Goal: Information Seeking & Learning: Learn about a topic

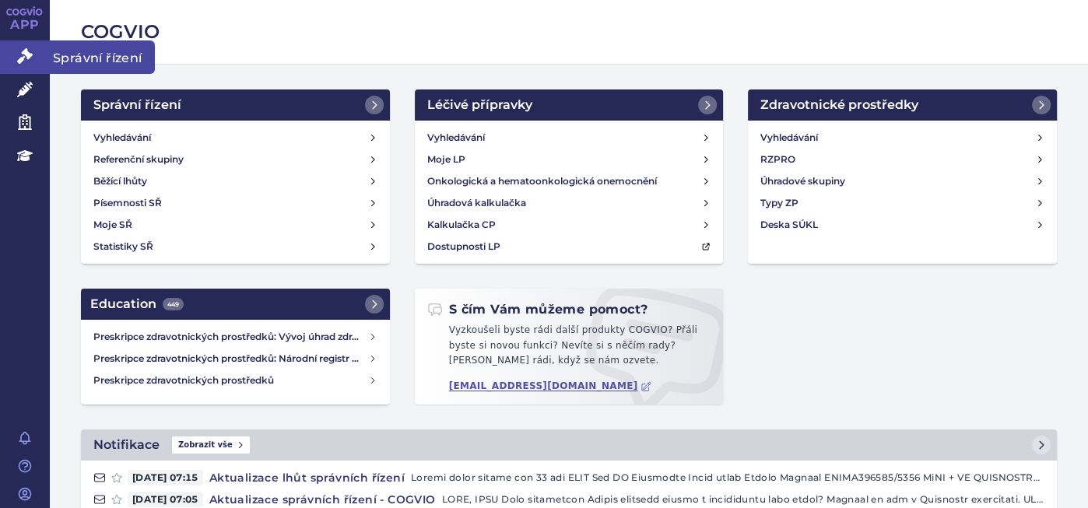
click at [25, 55] on icon at bounding box center [25, 56] width 16 height 16
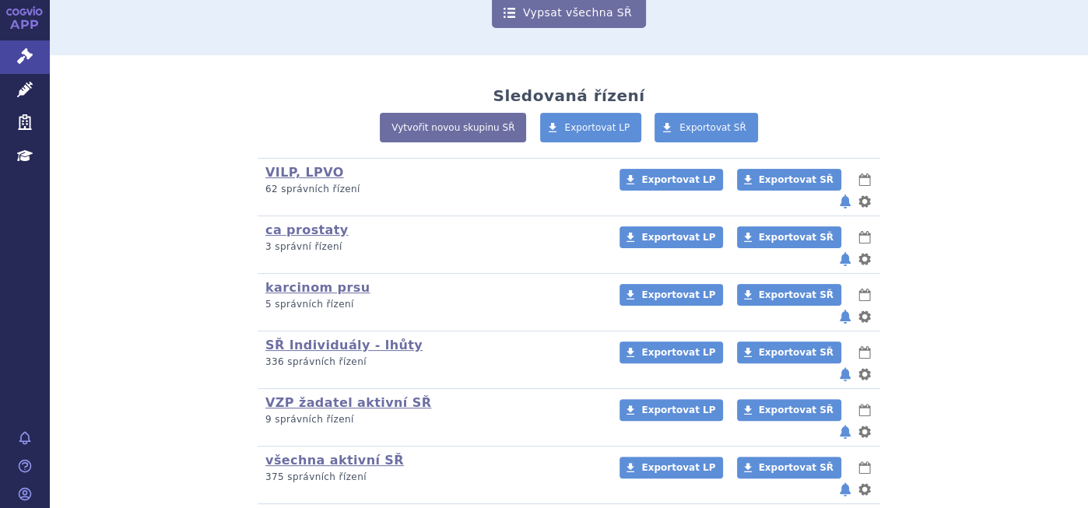
scroll to position [259, 0]
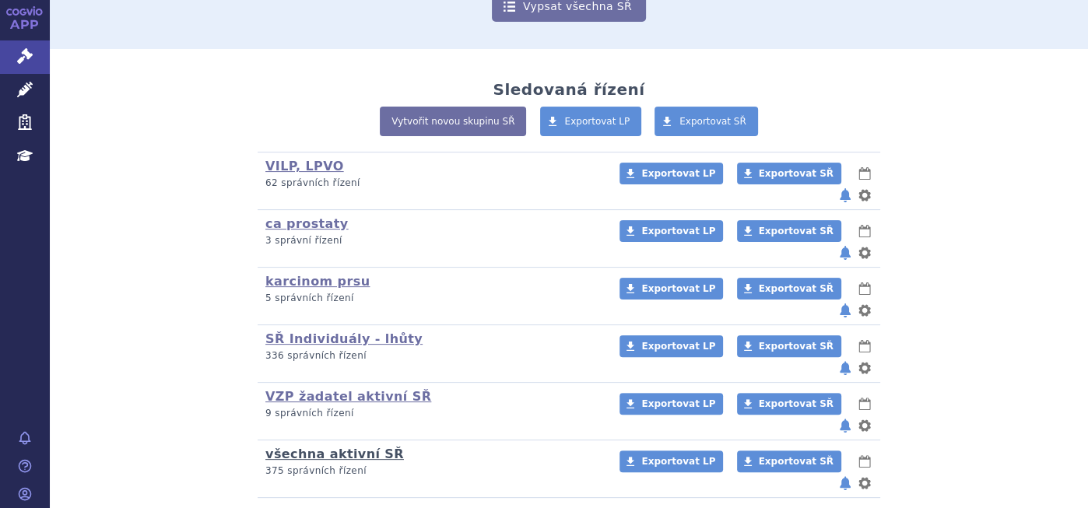
click at [327, 447] on link "všechna aktivní SŘ" at bounding box center [334, 454] width 139 height 15
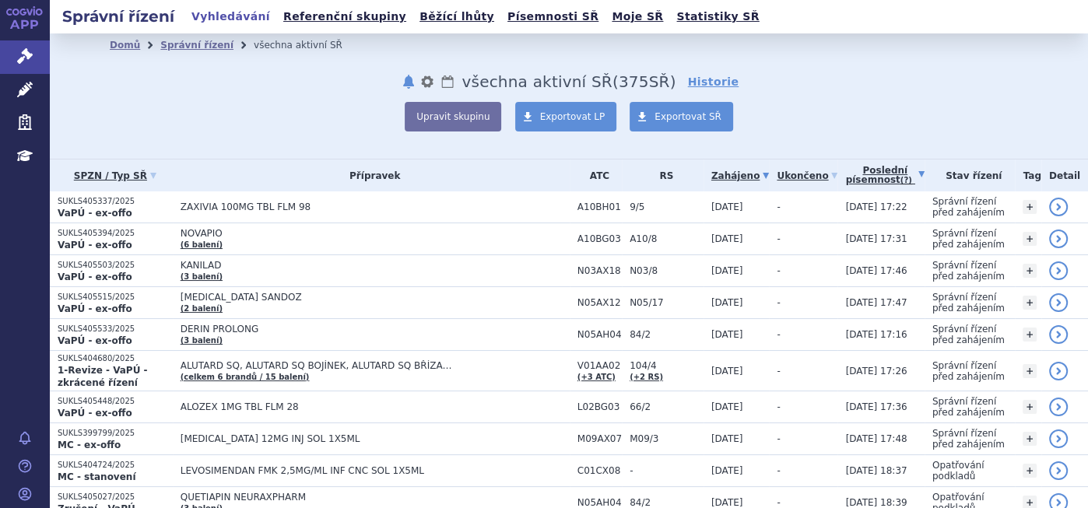
click at [868, 177] on link "Poslední písemnost (?)" at bounding box center [884, 176] width 79 height 32
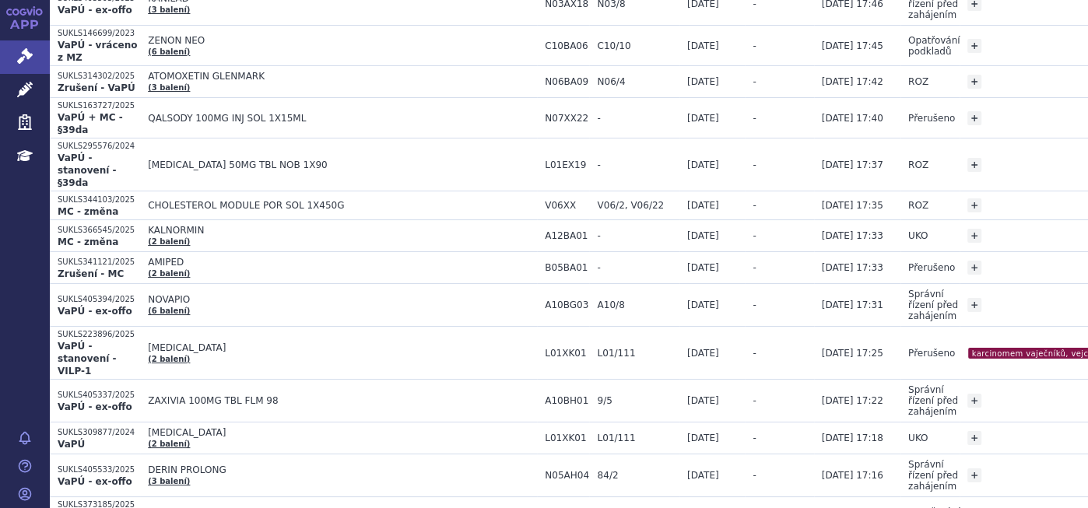
scroll to position [437, 0]
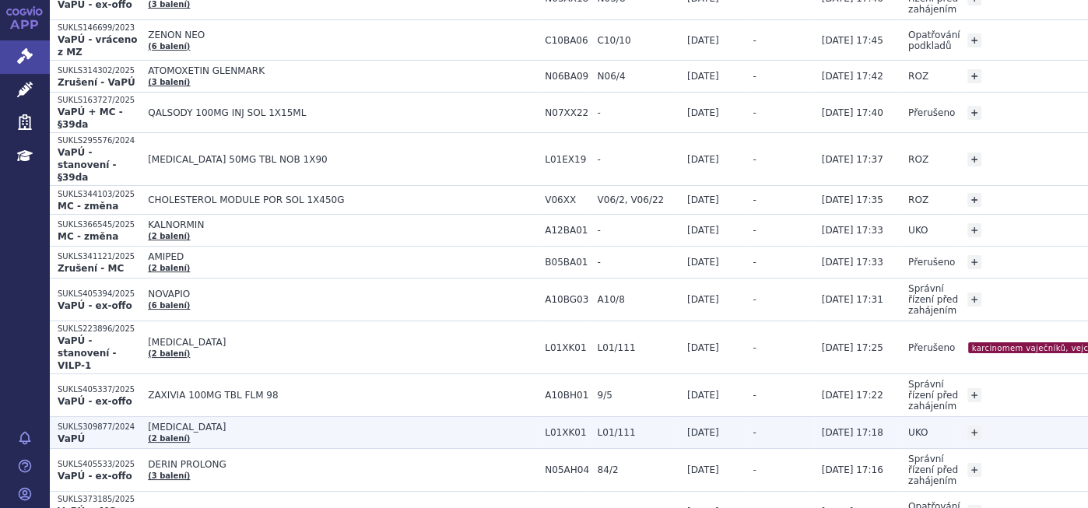
click at [171, 422] on span "[MEDICAL_DATA]" at bounding box center [342, 427] width 389 height 11
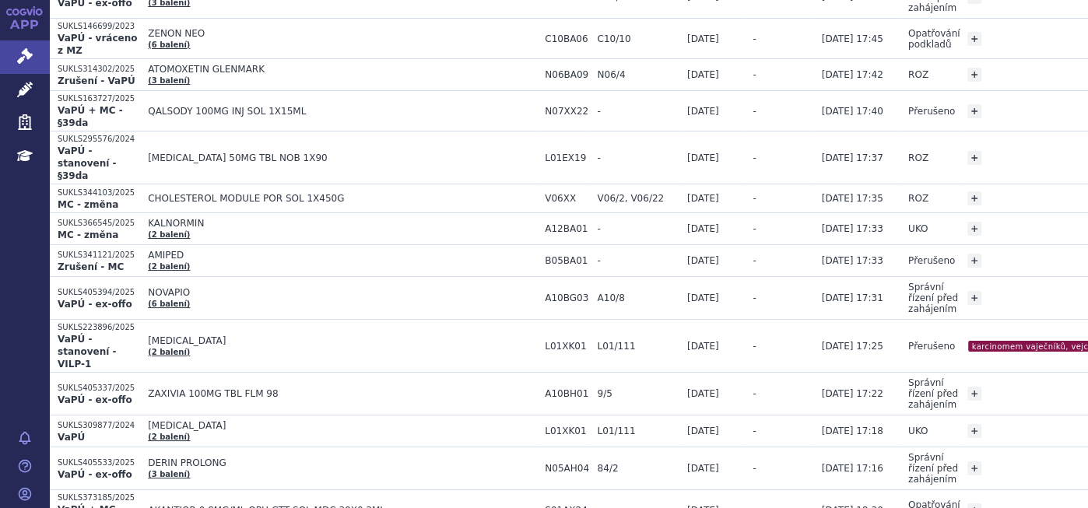
scroll to position [449, 0]
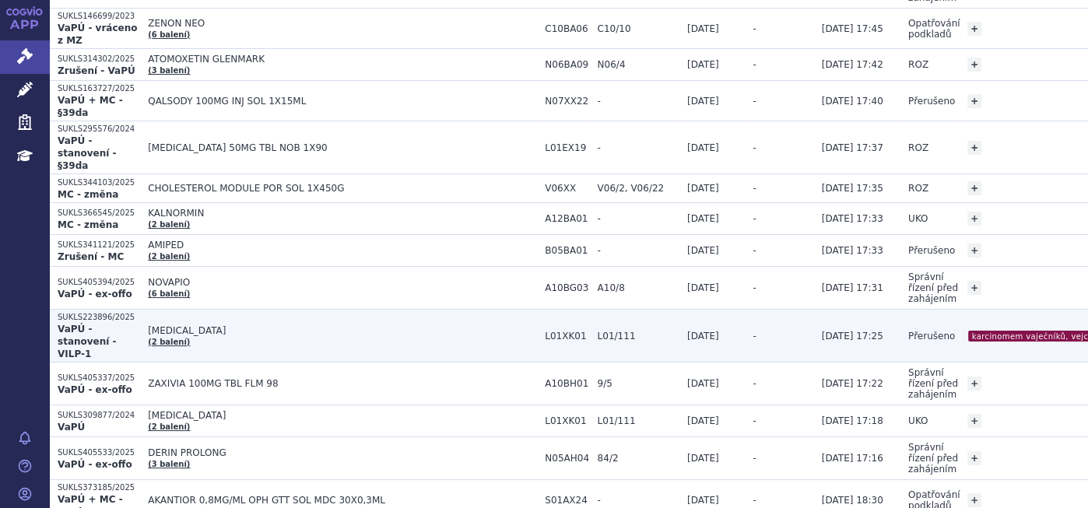
click at [113, 324] on strong "VaPÚ - stanovení - VILP-1" at bounding box center [87, 342] width 59 height 36
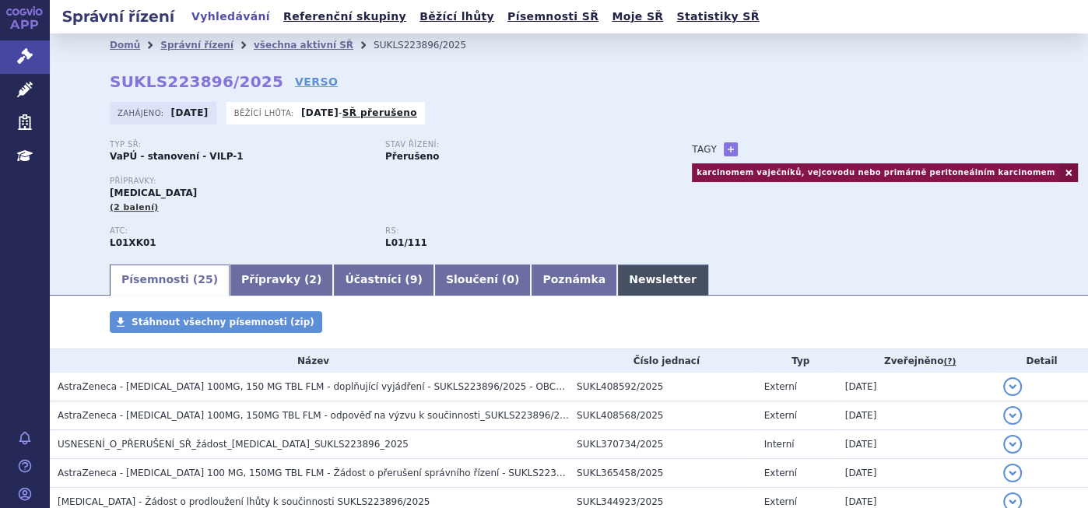
click at [617, 283] on link "Newsletter" at bounding box center [662, 280] width 91 height 31
